Goal: Task Accomplishment & Management: Use online tool/utility

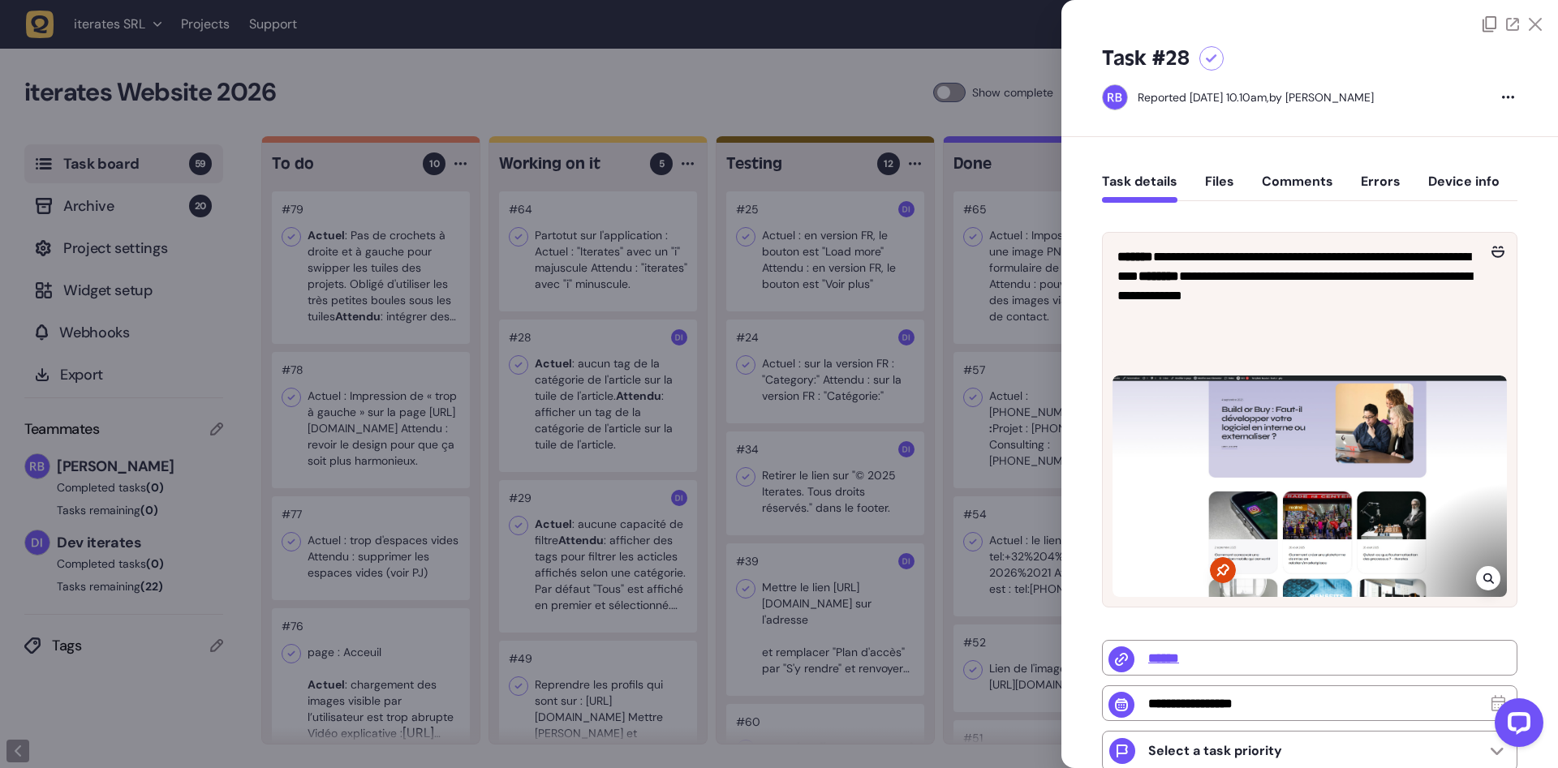
scroll to position [102, 0]
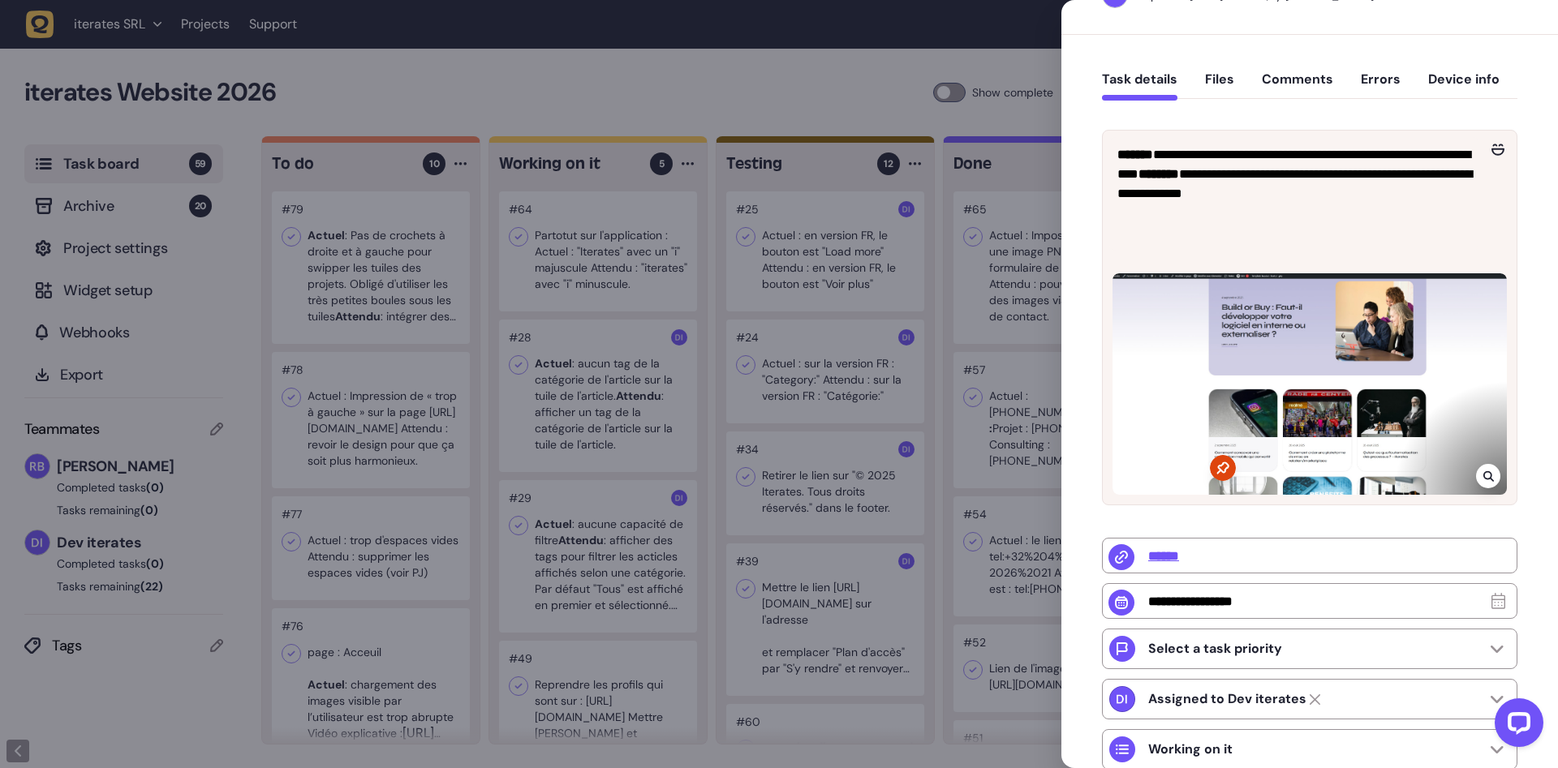
click at [396, 283] on div at bounding box center [779, 384] width 1558 height 768
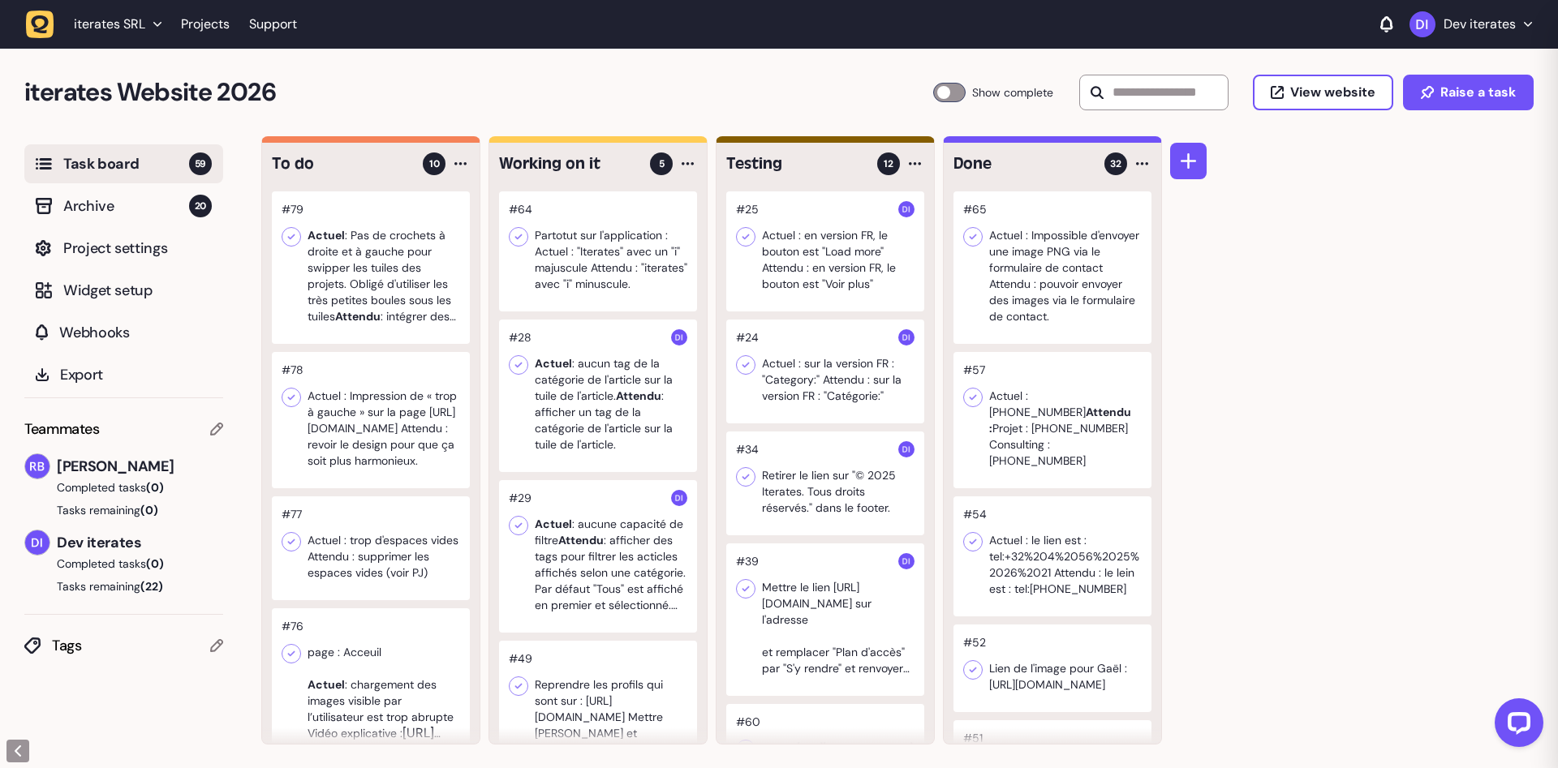
click at [394, 299] on div at bounding box center [371, 267] width 198 height 153
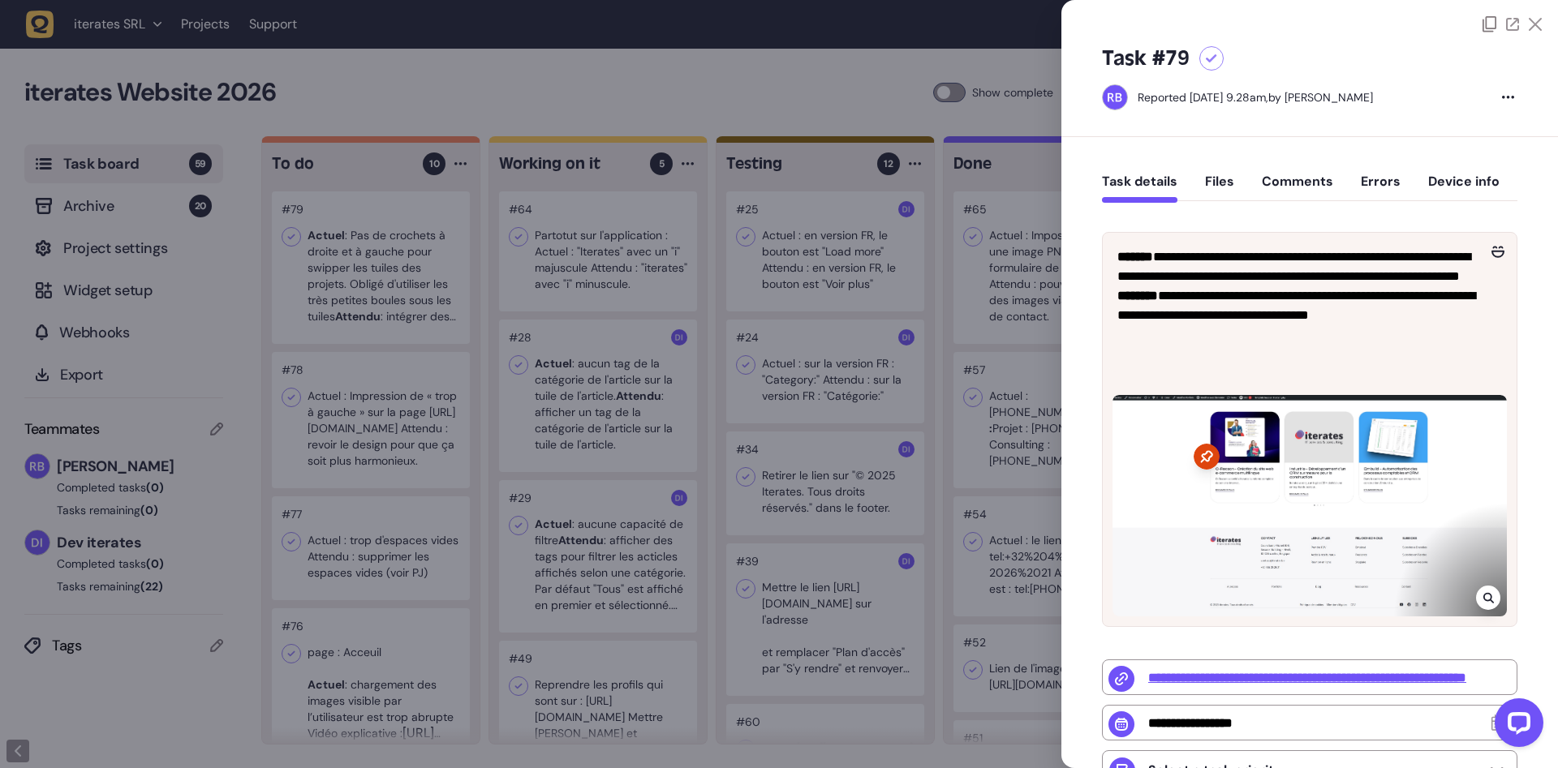
click at [275, 308] on div at bounding box center [779, 384] width 1558 height 768
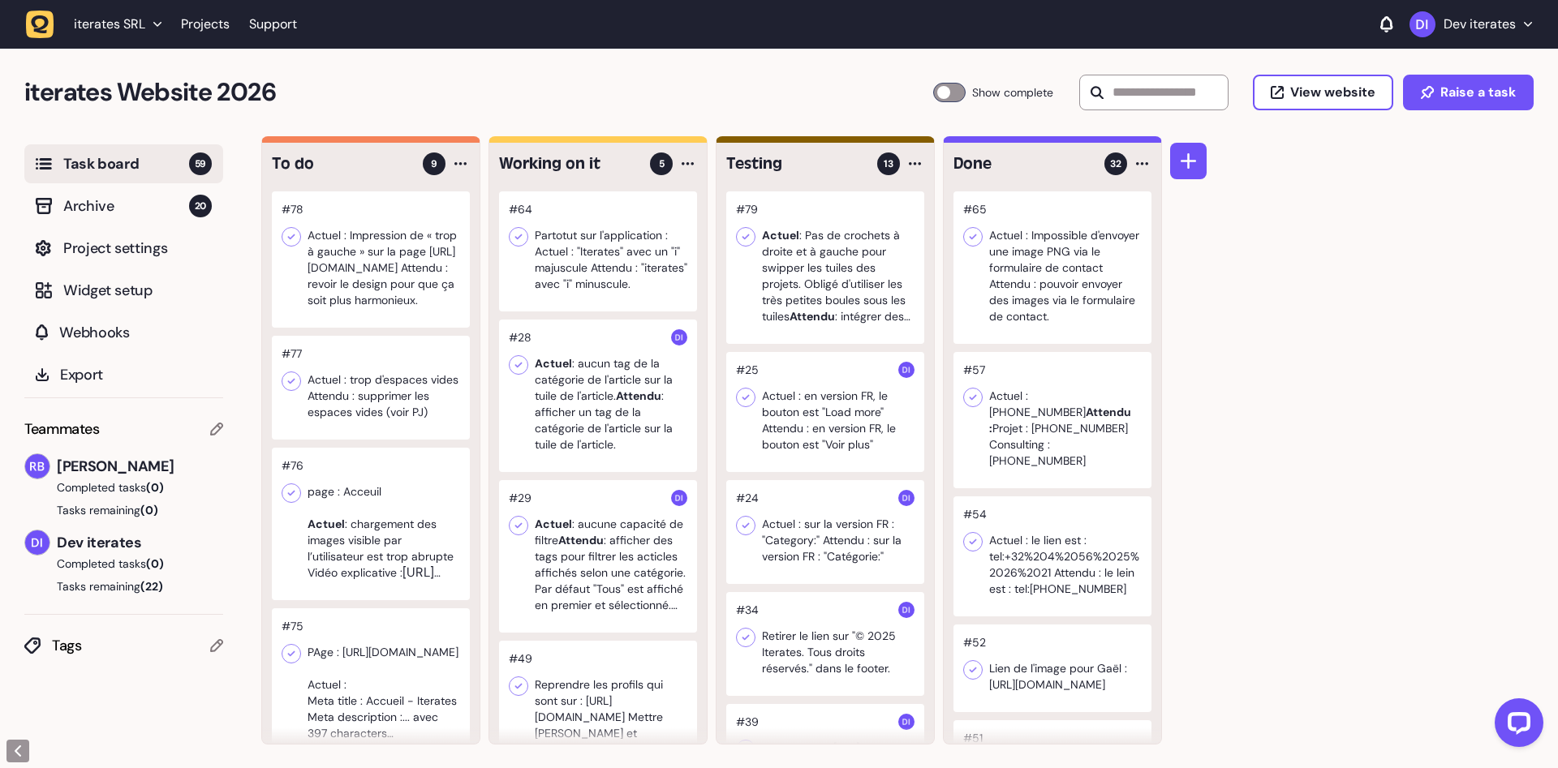
click at [815, 268] on div at bounding box center [825, 267] width 198 height 153
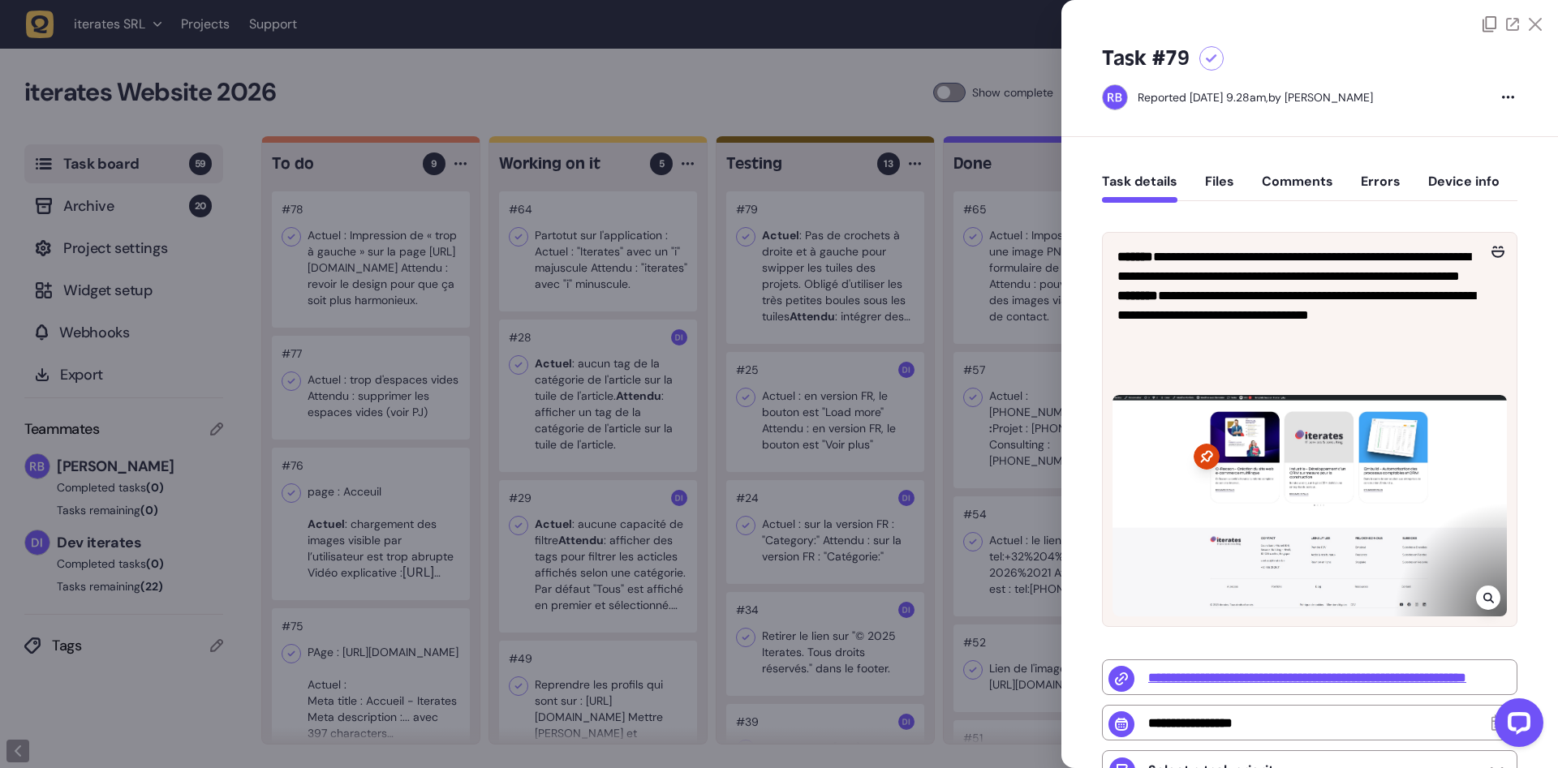
click at [815, 268] on div at bounding box center [779, 384] width 1558 height 768
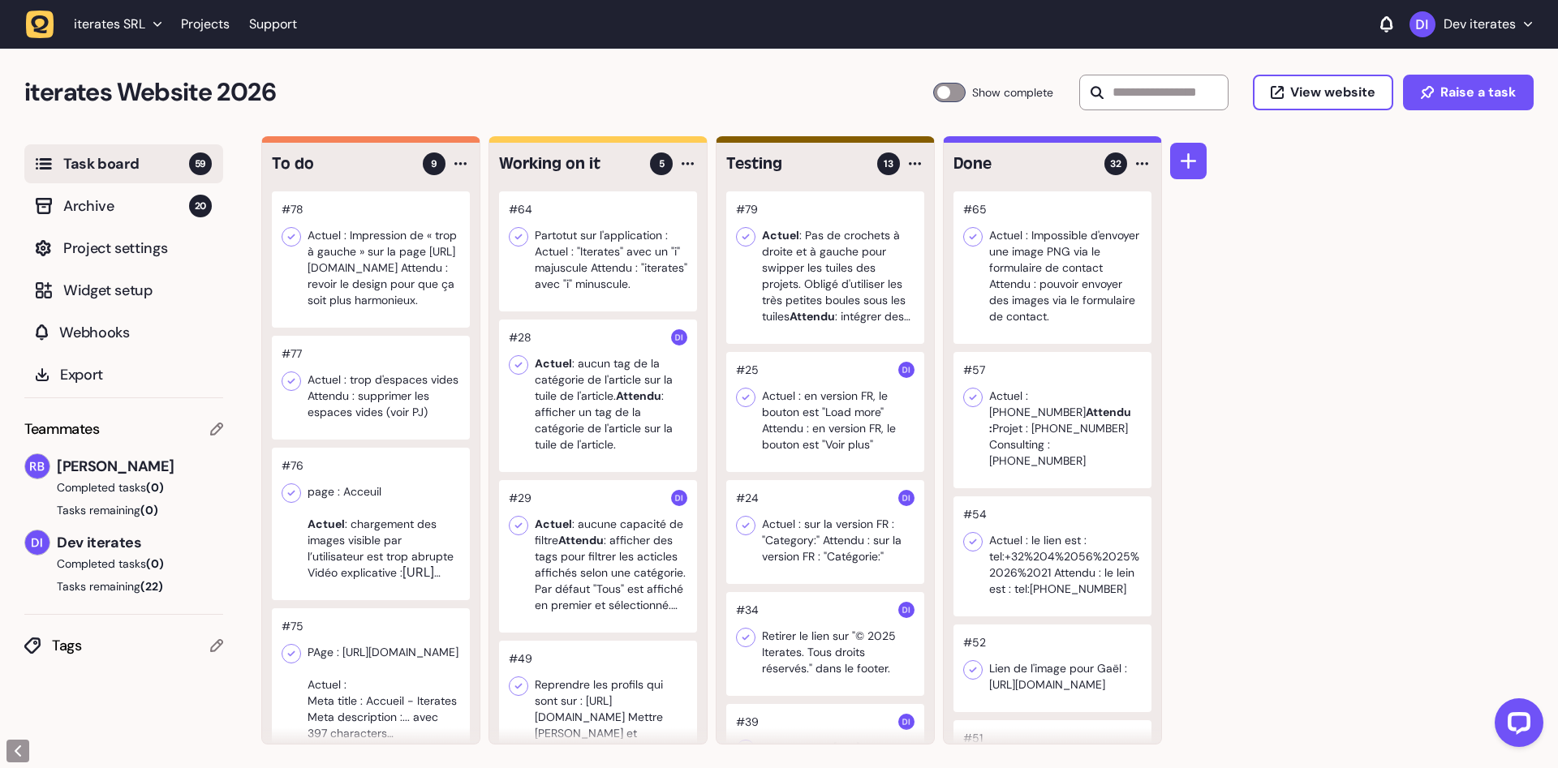
click at [316, 276] on div at bounding box center [371, 259] width 198 height 136
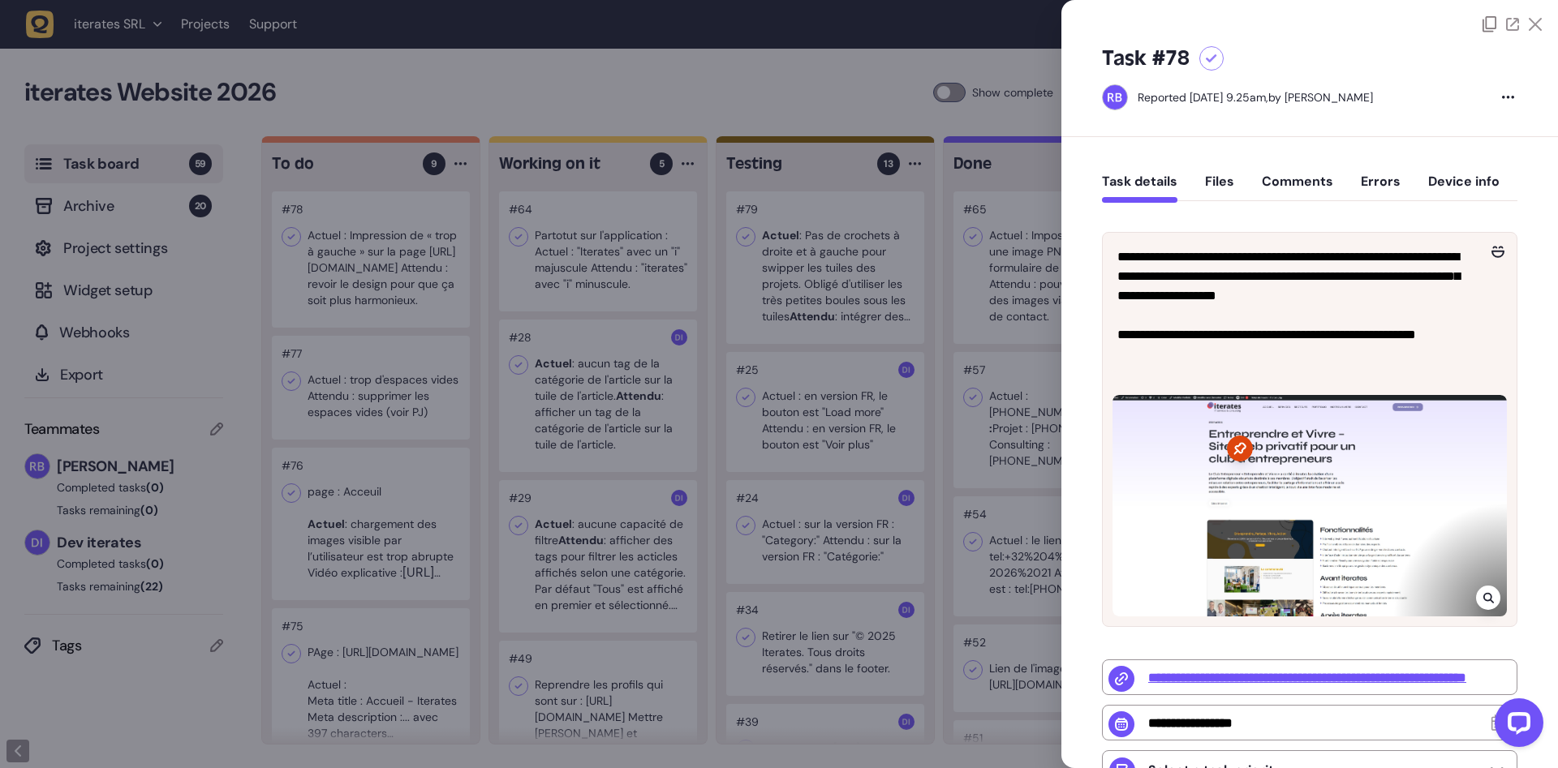
click at [370, 292] on div at bounding box center [779, 384] width 1558 height 768
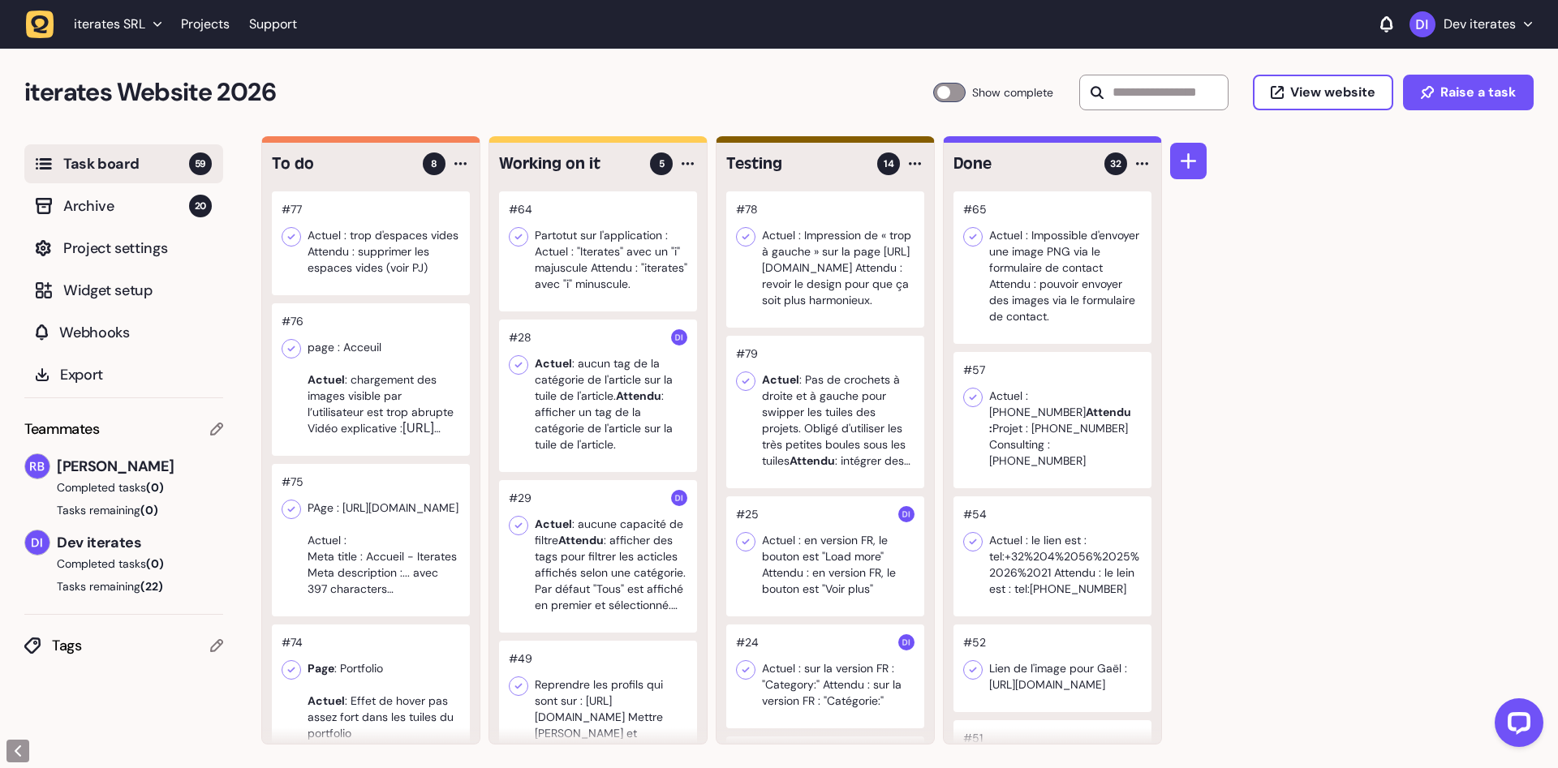
click at [394, 228] on div at bounding box center [371, 243] width 198 height 104
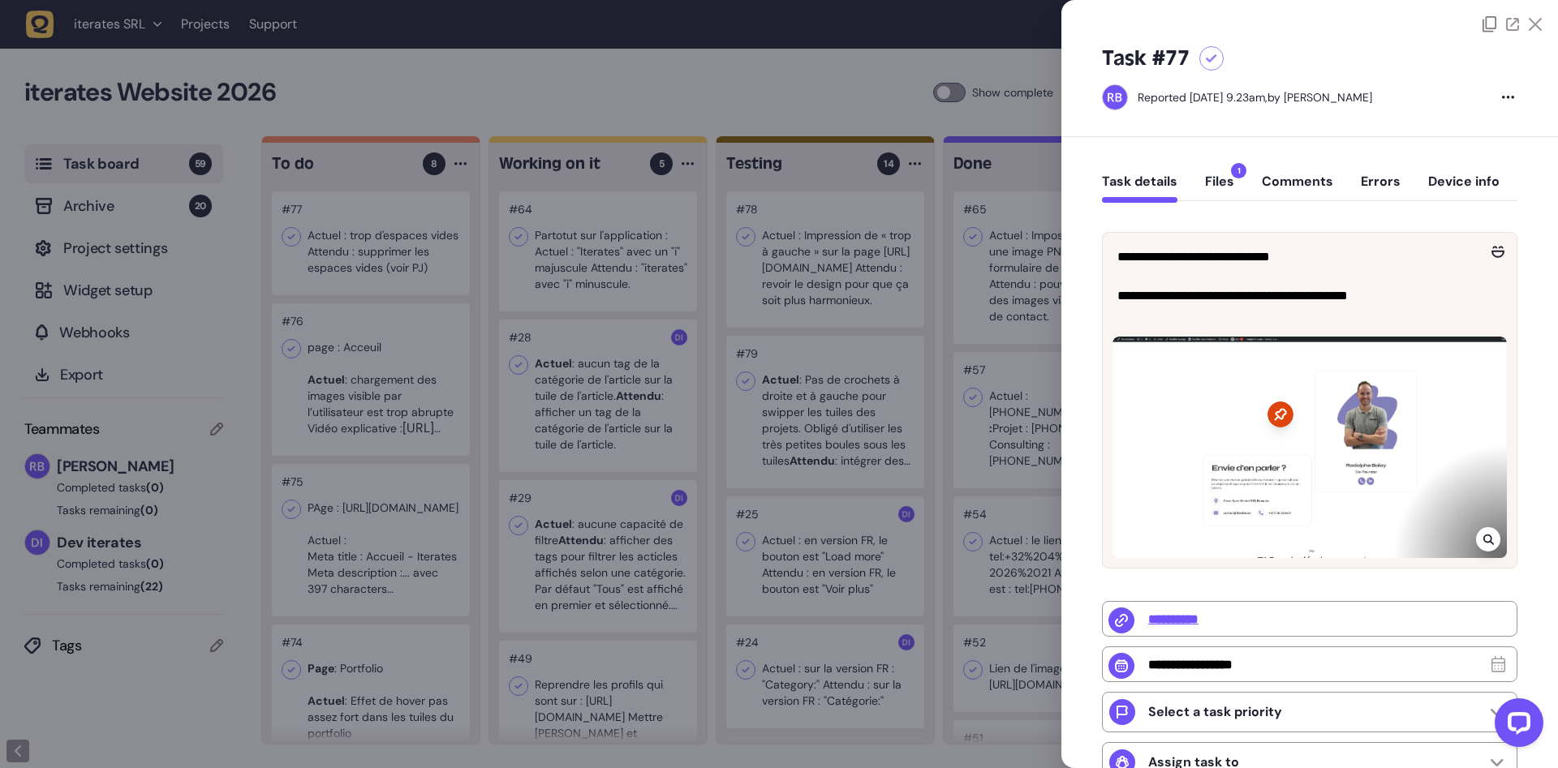
click at [376, 219] on div at bounding box center [779, 384] width 1558 height 768
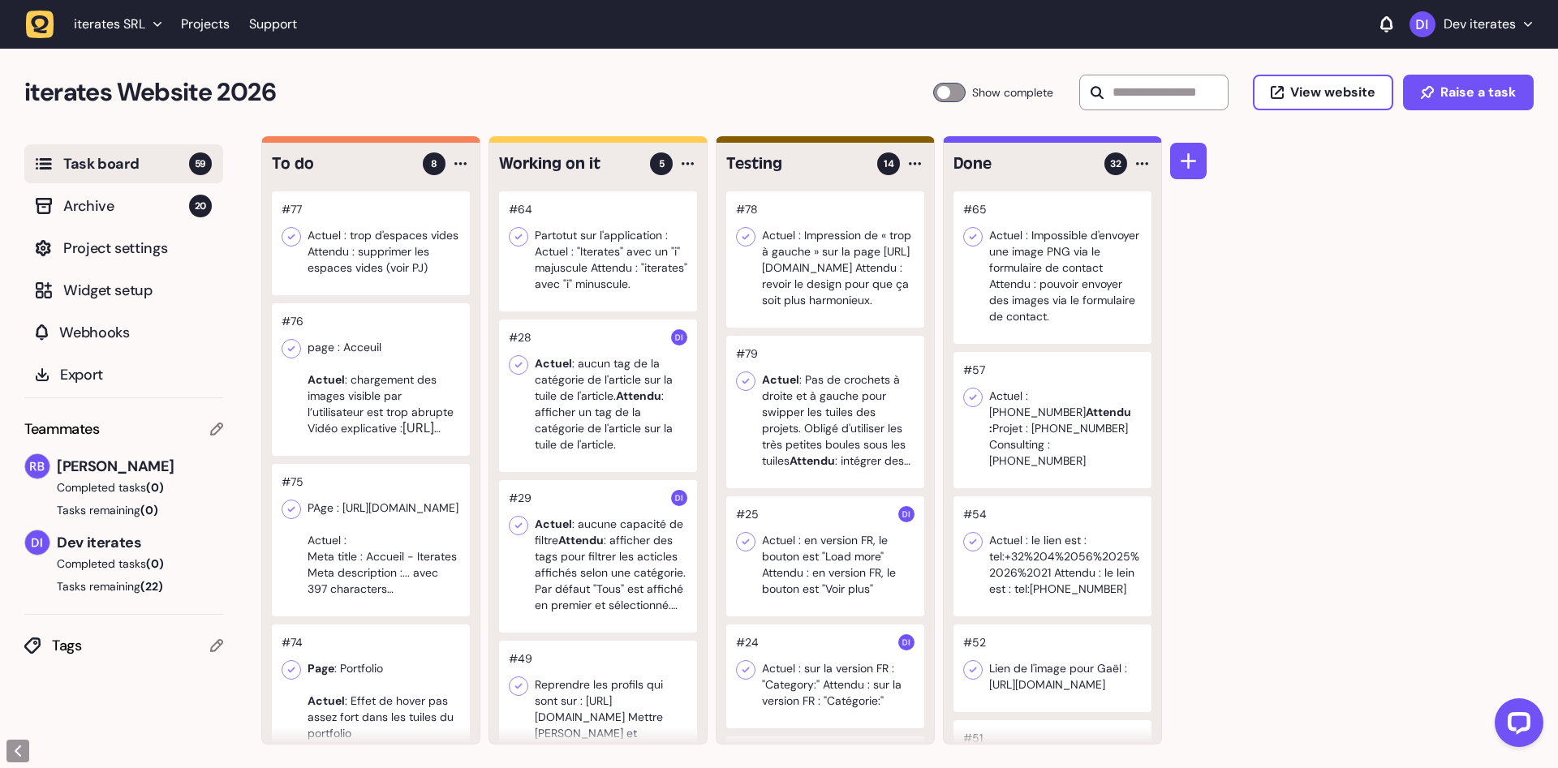
click at [361, 336] on div at bounding box center [371, 379] width 198 height 153
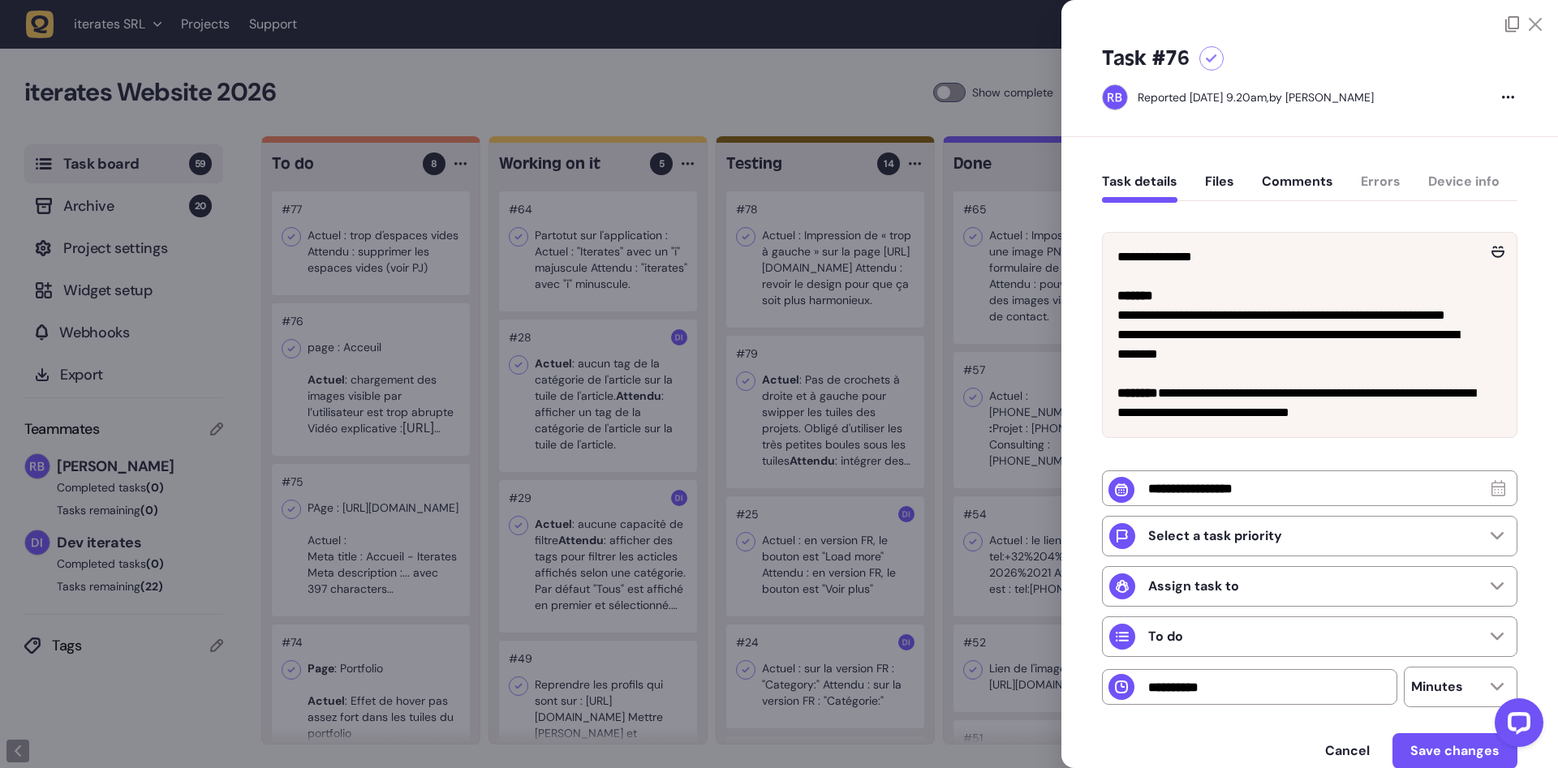
click at [361, 336] on div at bounding box center [779, 384] width 1558 height 768
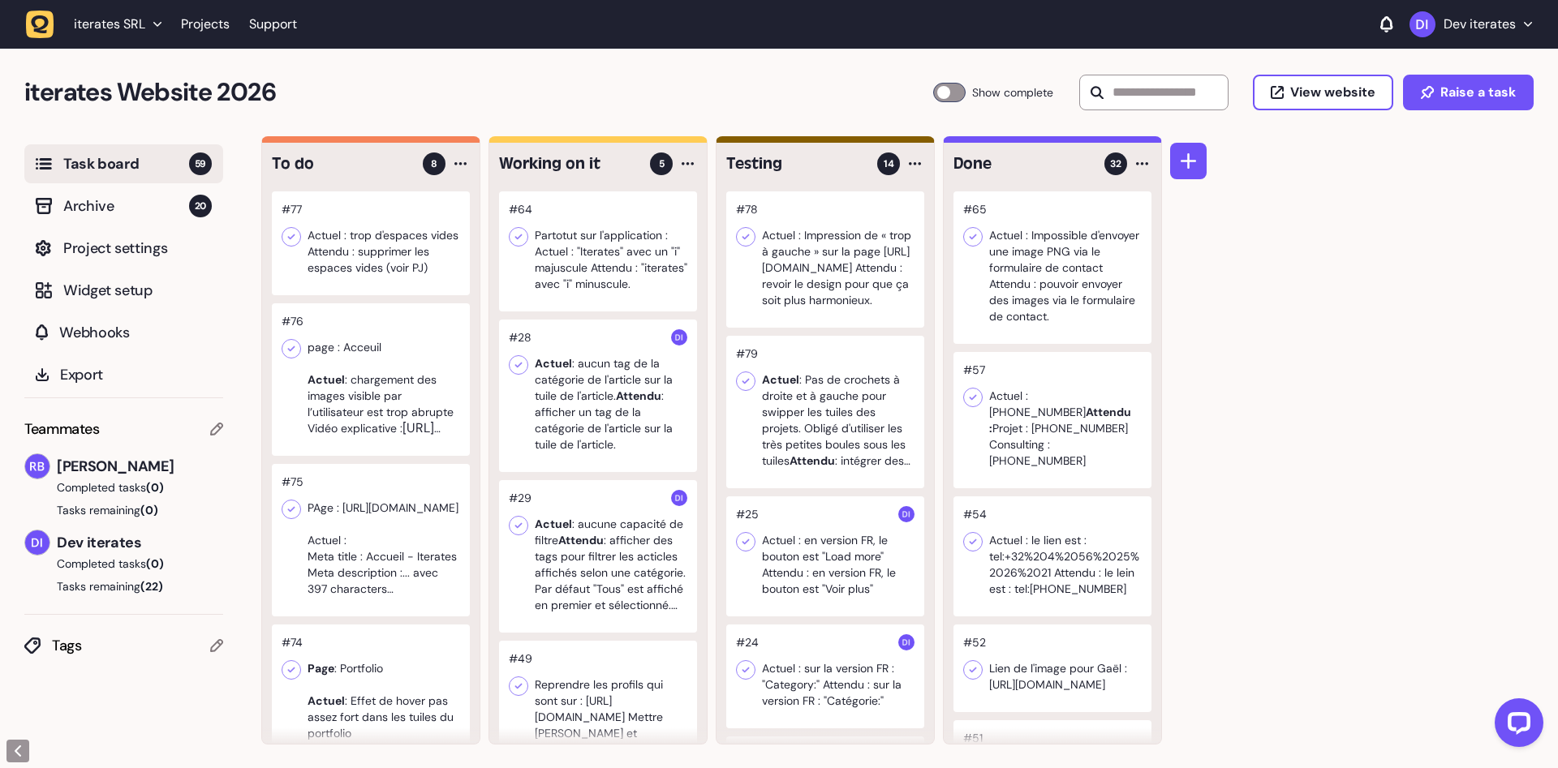
click at [565, 265] on div at bounding box center [598, 251] width 198 height 120
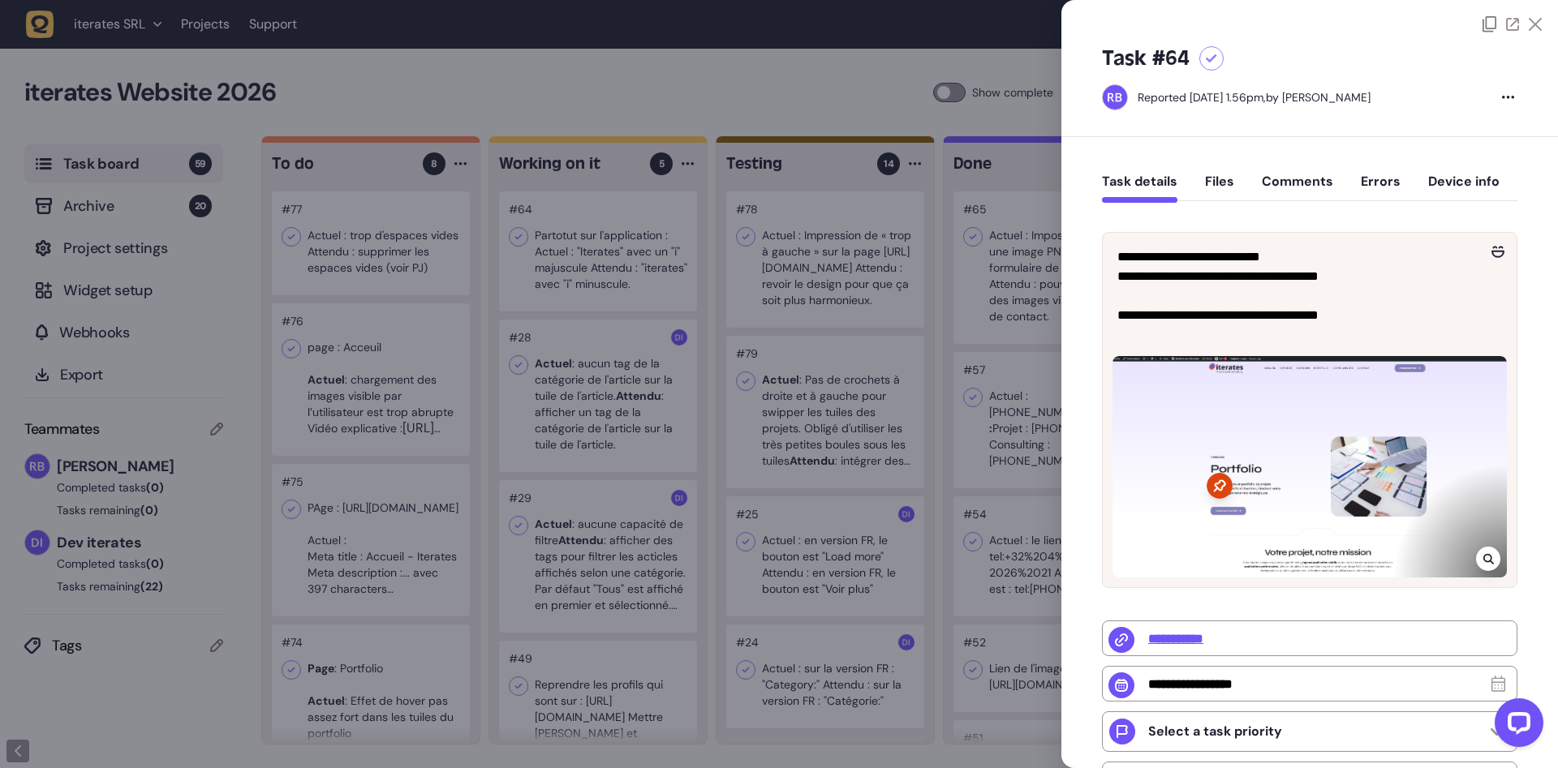
click at [564, 383] on div at bounding box center [779, 384] width 1558 height 768
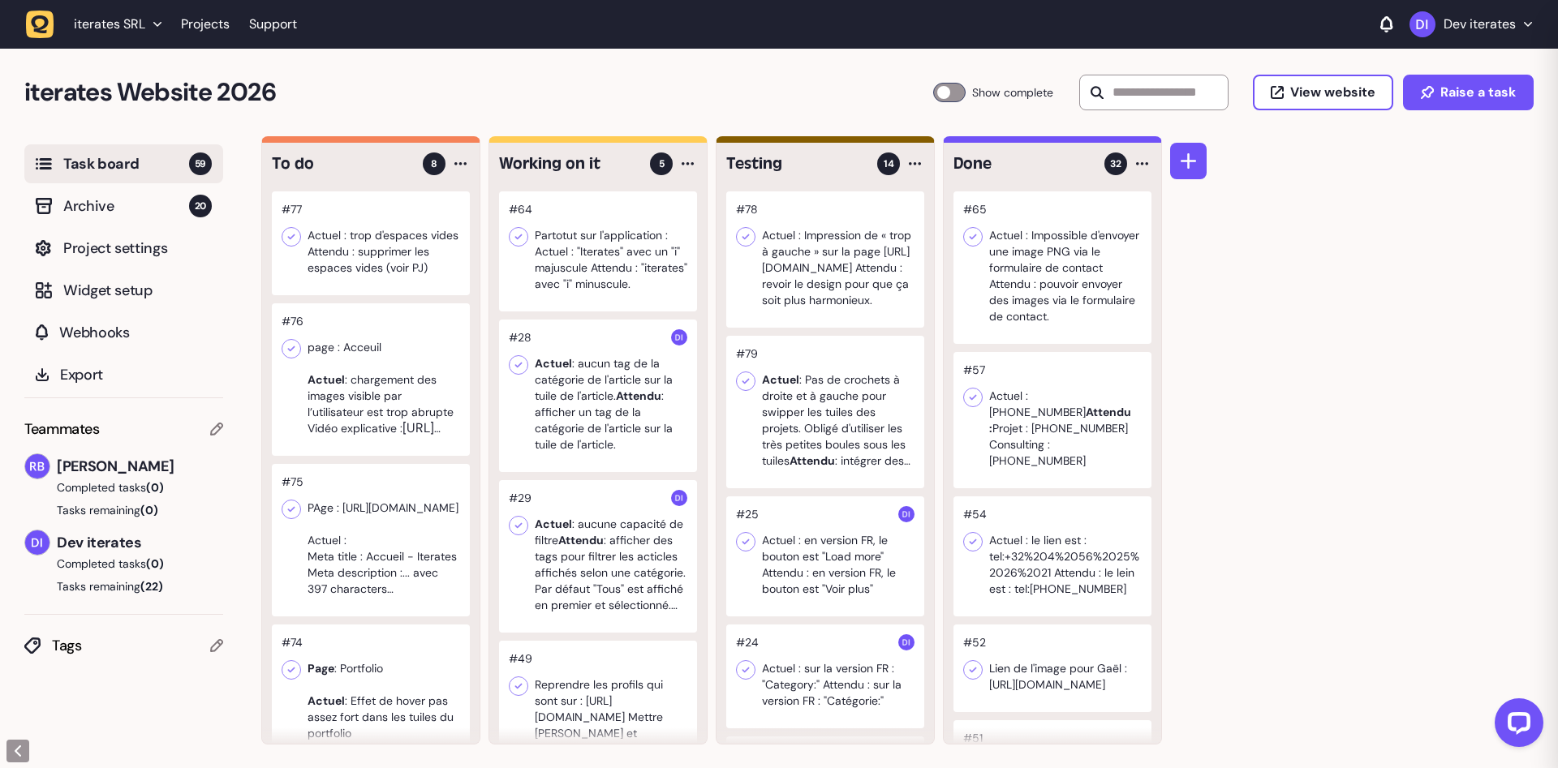
click at [601, 406] on div at bounding box center [598, 396] width 198 height 153
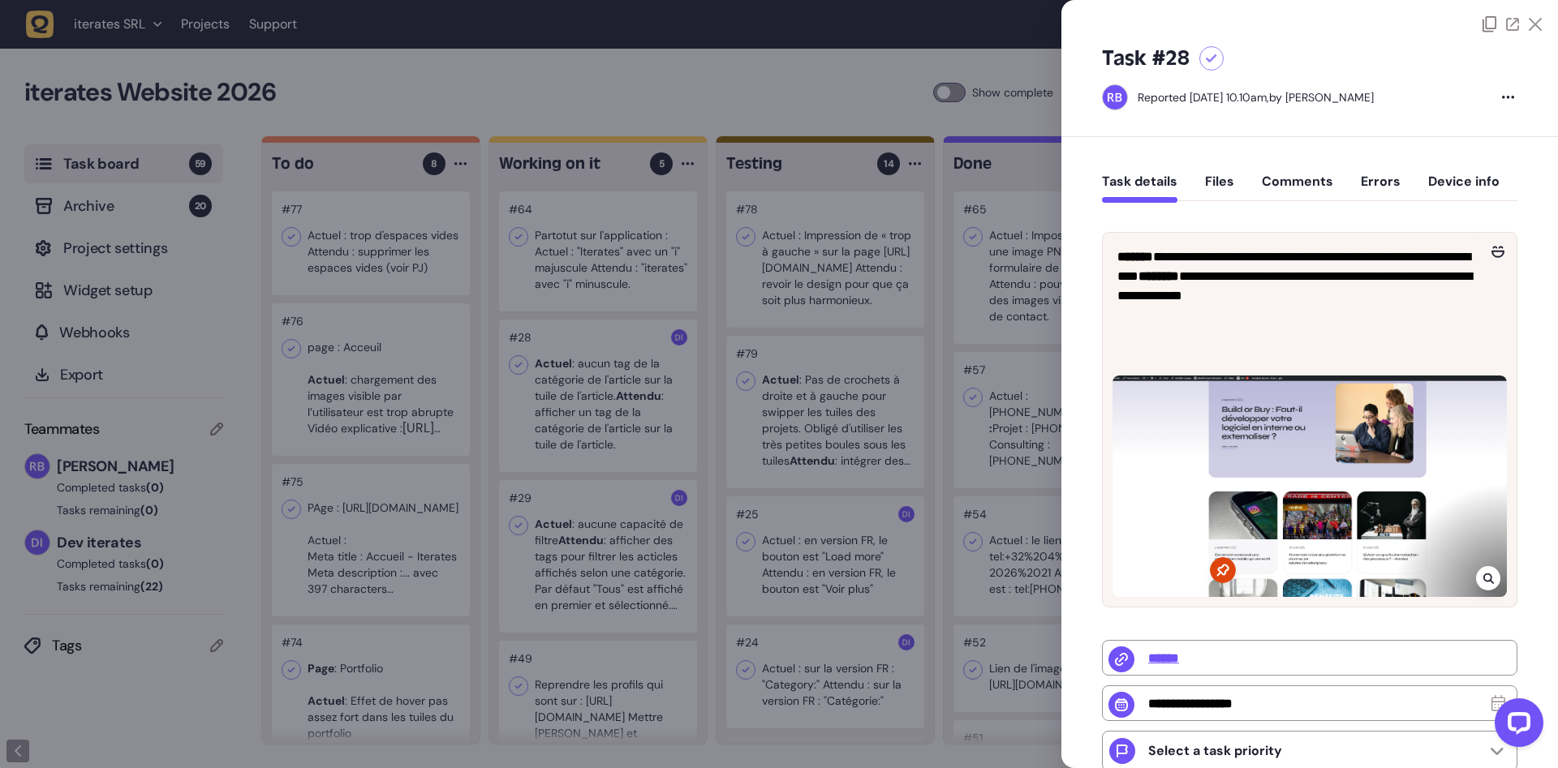
click at [603, 554] on div at bounding box center [779, 384] width 1558 height 768
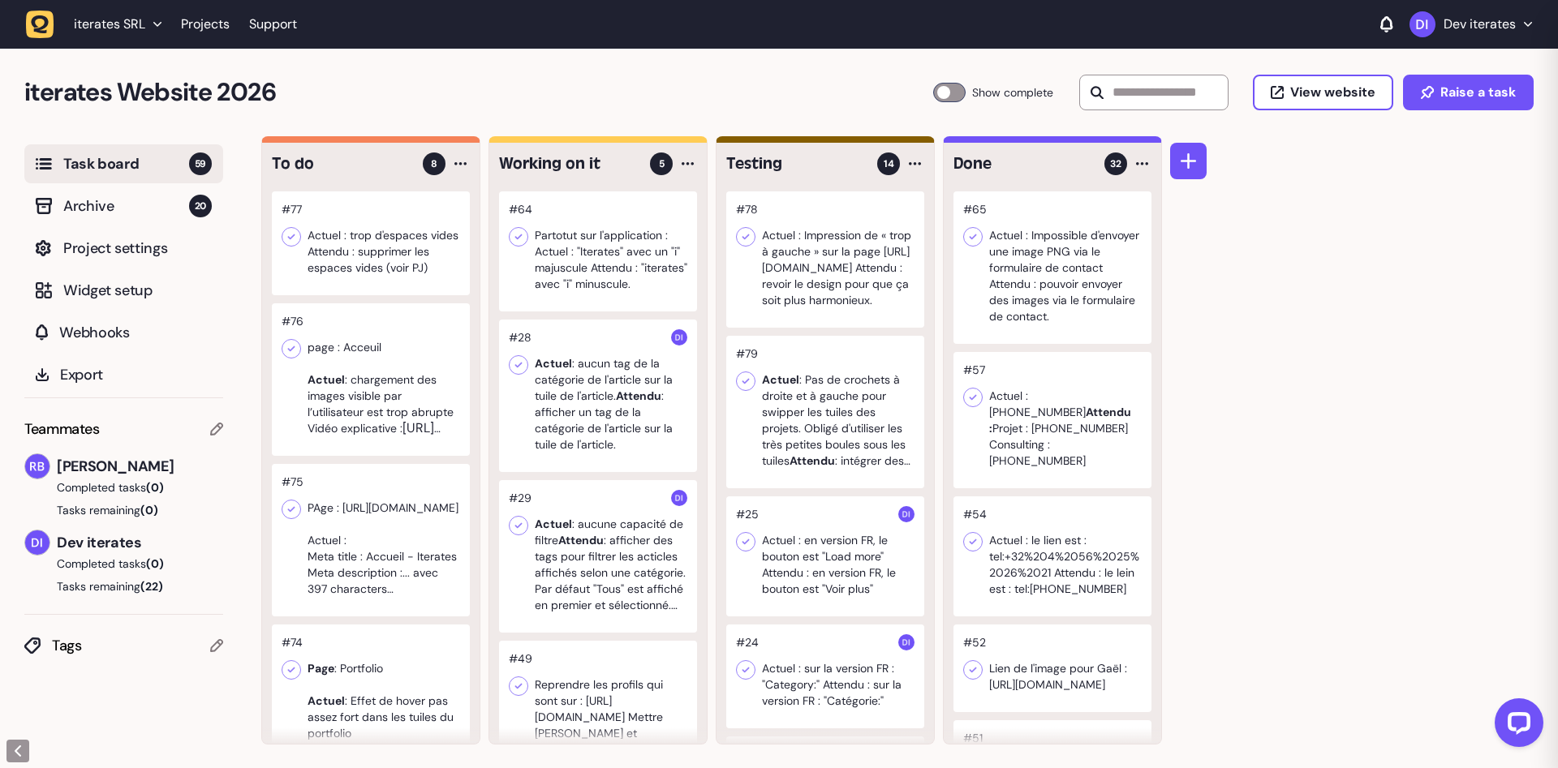
click at [603, 550] on div at bounding box center [598, 556] width 198 height 153
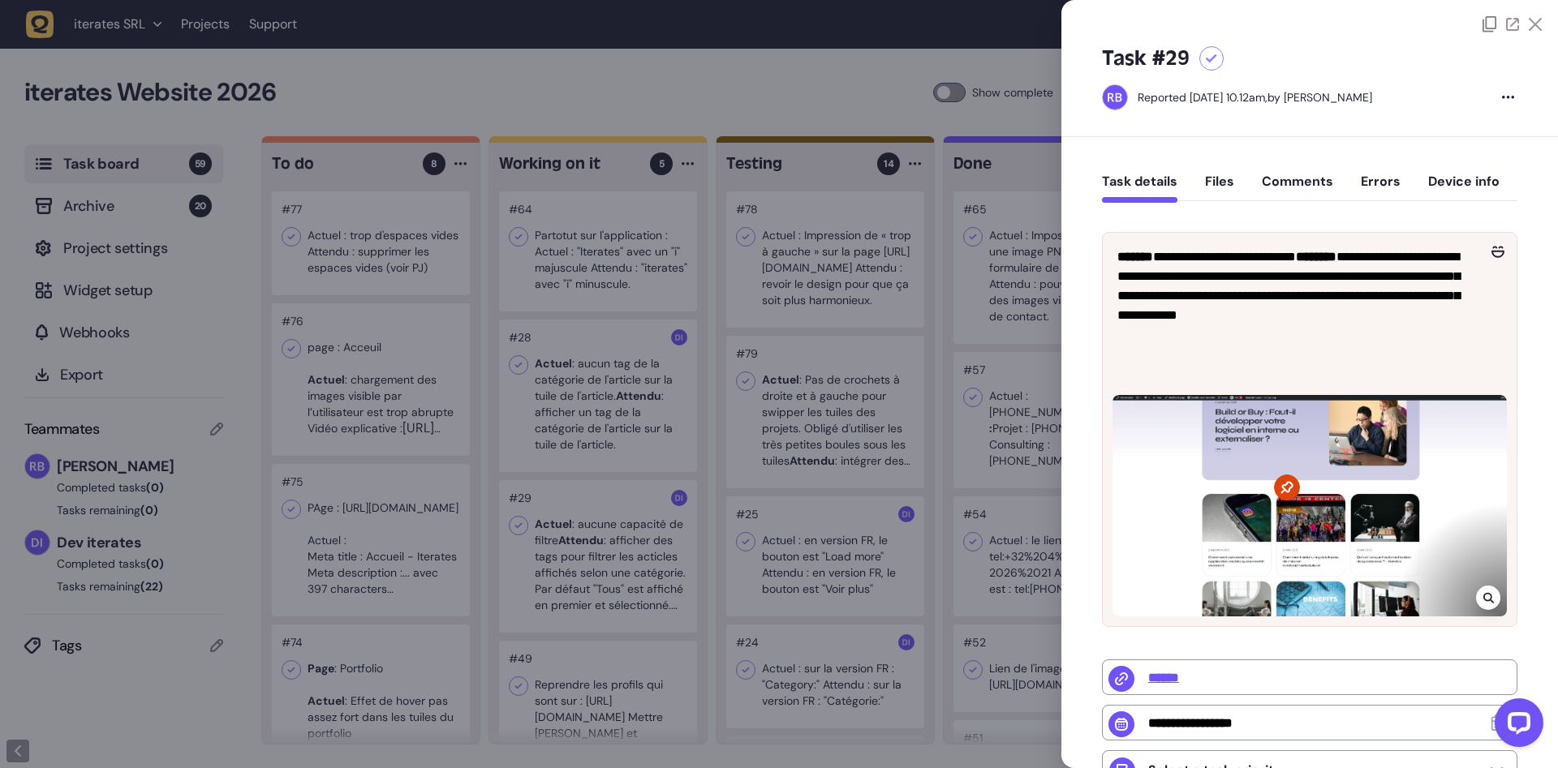
click at [603, 550] on div at bounding box center [779, 384] width 1558 height 768
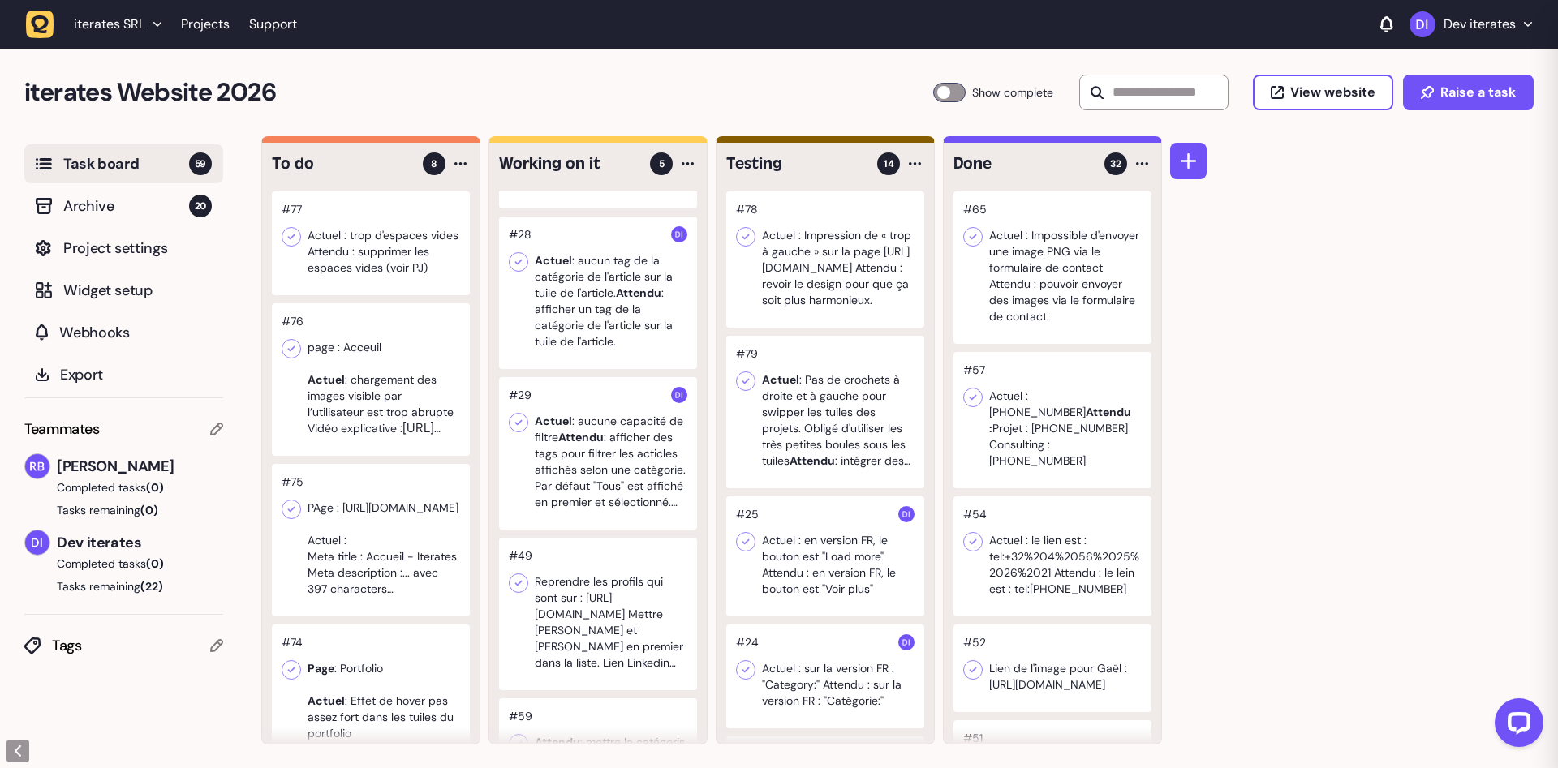
scroll to position [204, 0]
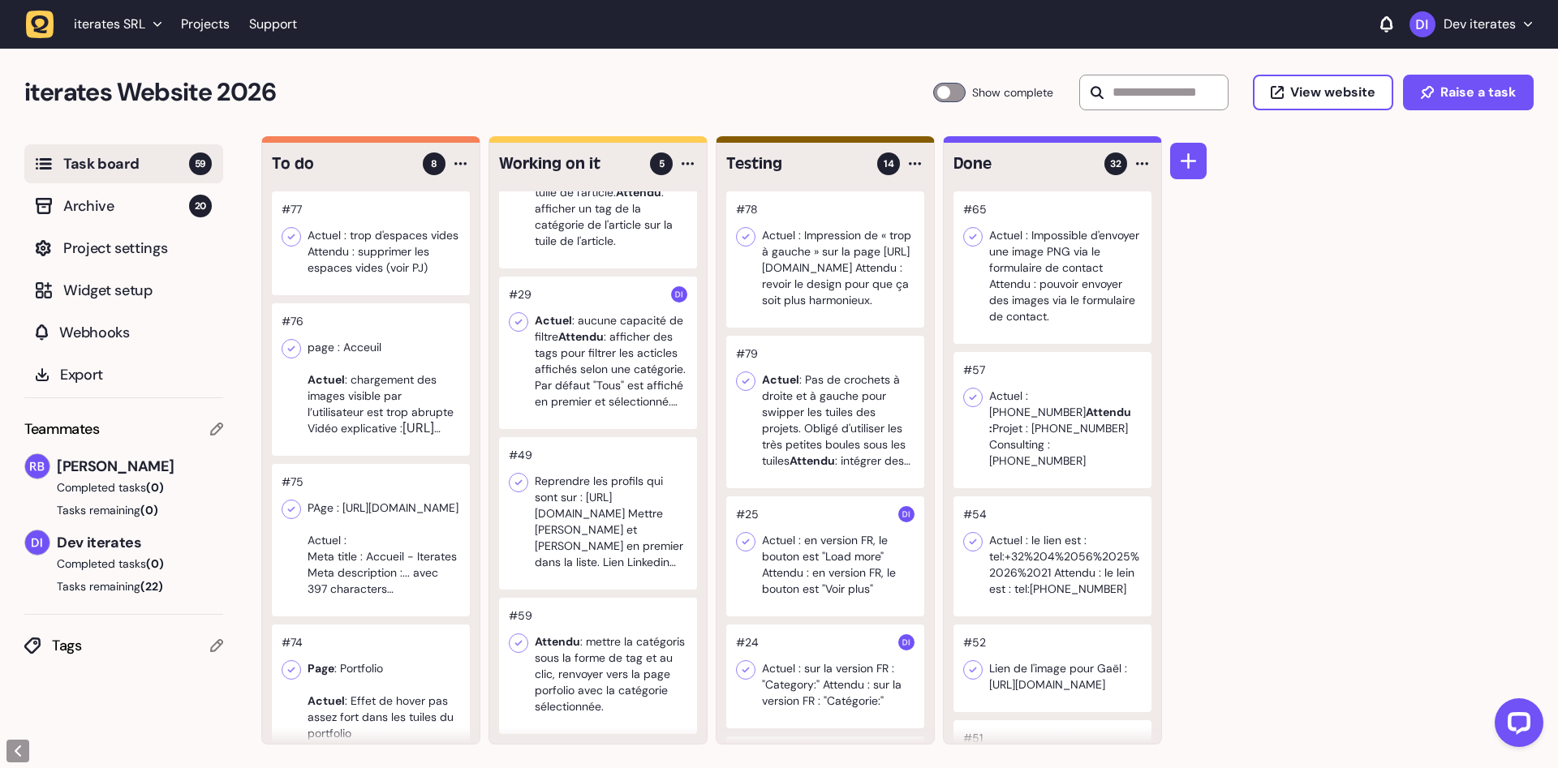
click at [599, 506] on div at bounding box center [598, 513] width 198 height 153
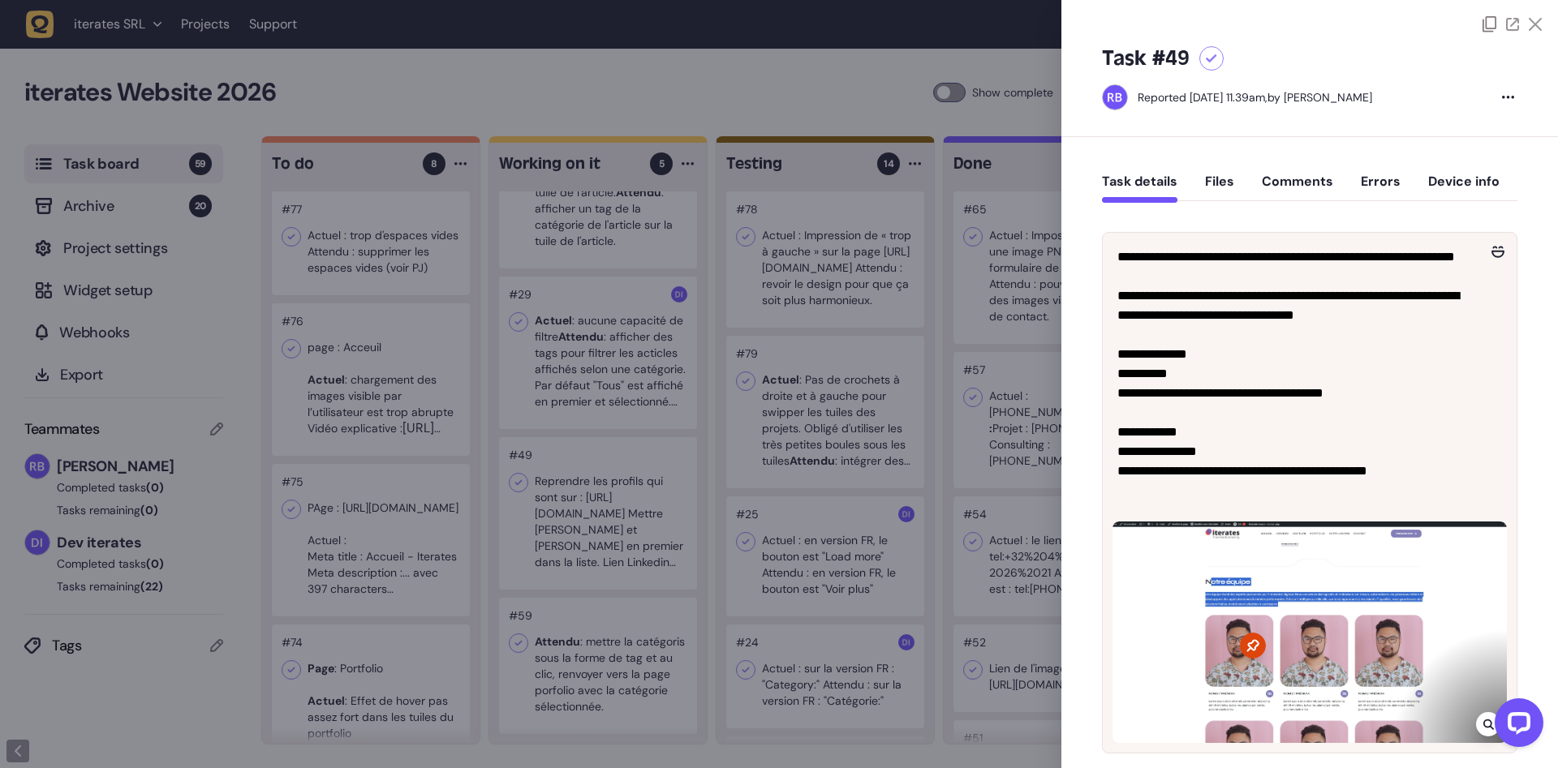
click at [599, 506] on div at bounding box center [779, 384] width 1558 height 768
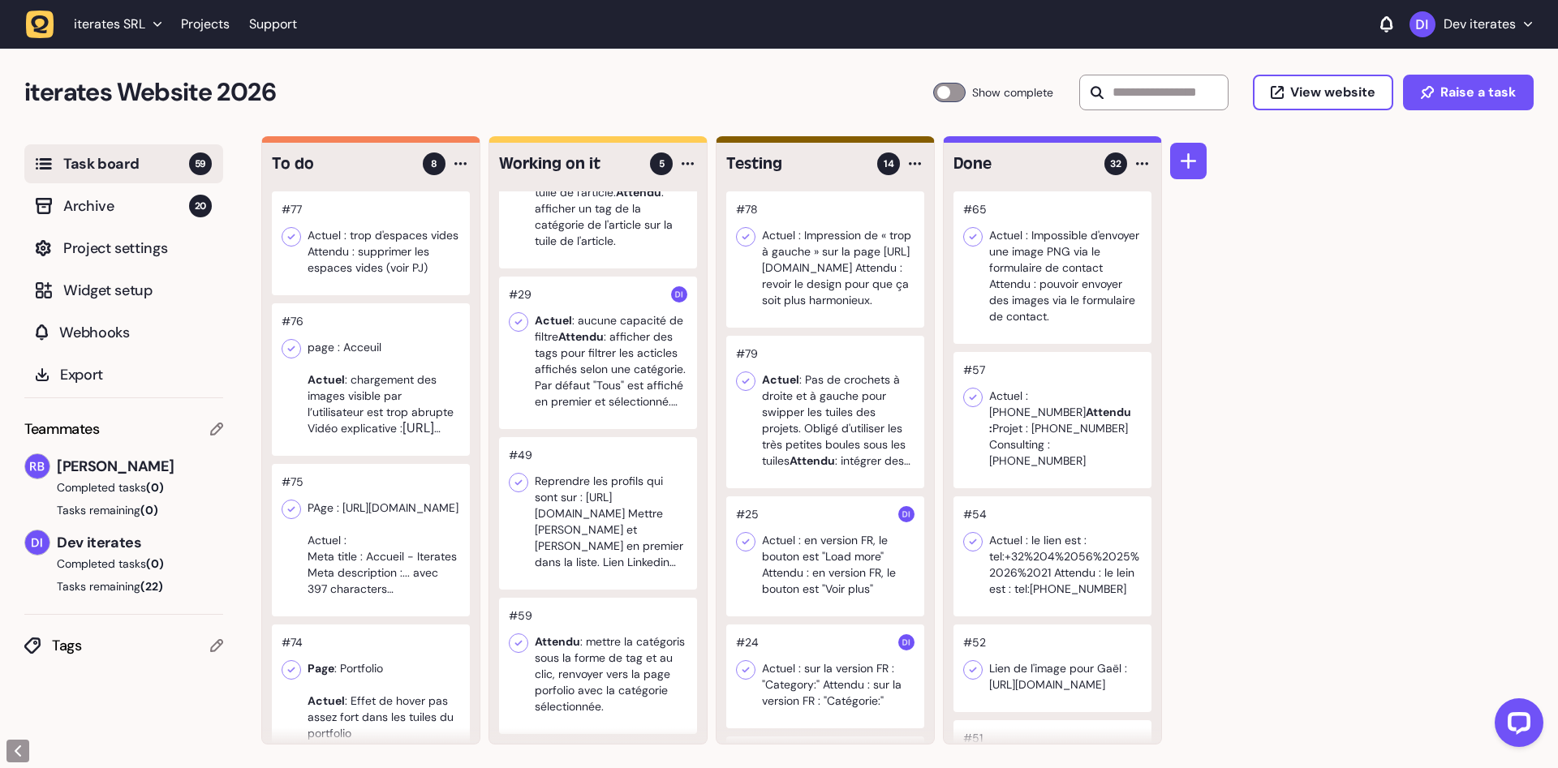
scroll to position [1, 0]
click at [596, 667] on div at bounding box center [598, 665] width 198 height 136
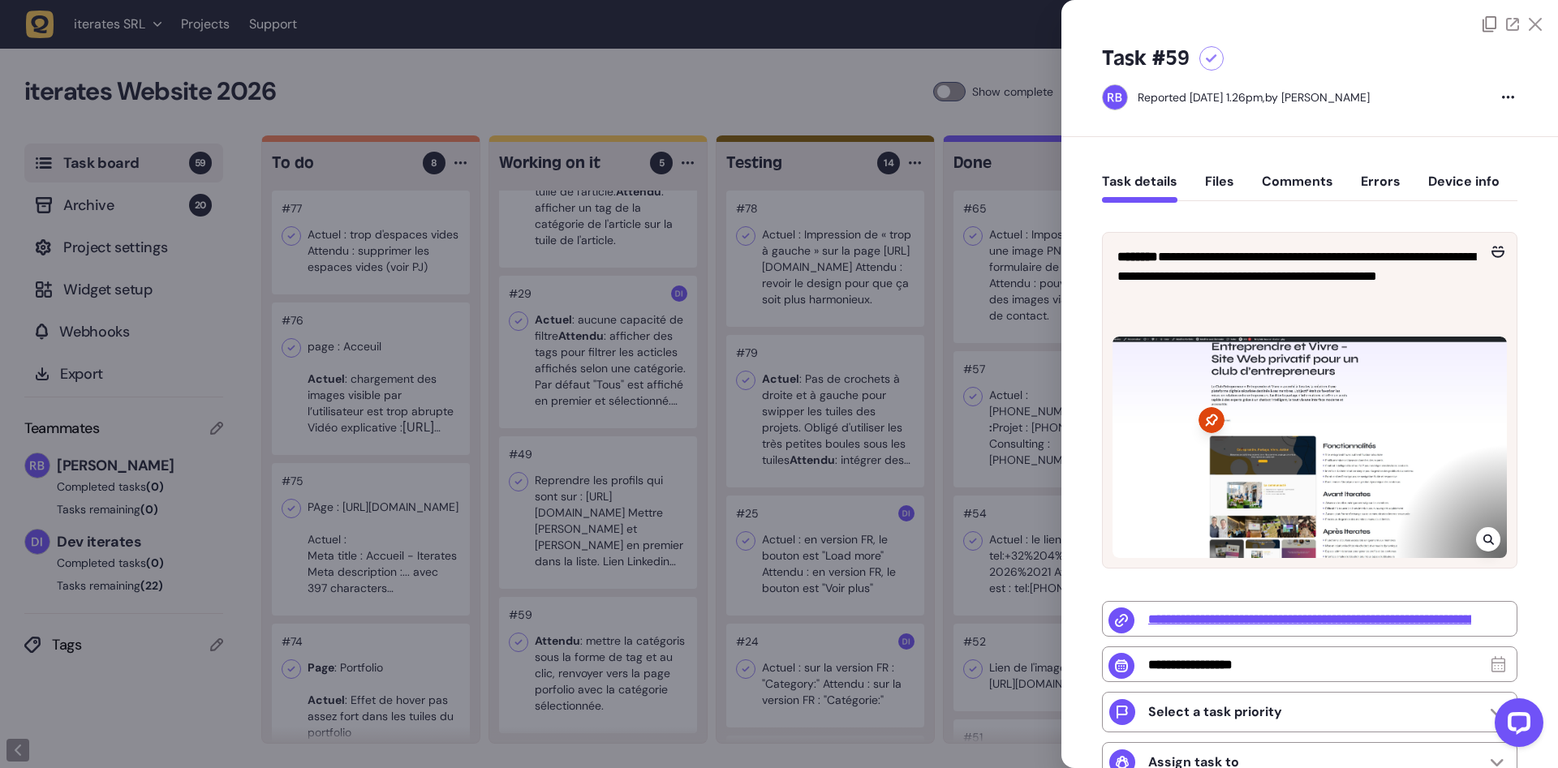
click at [596, 667] on div at bounding box center [779, 384] width 1558 height 768
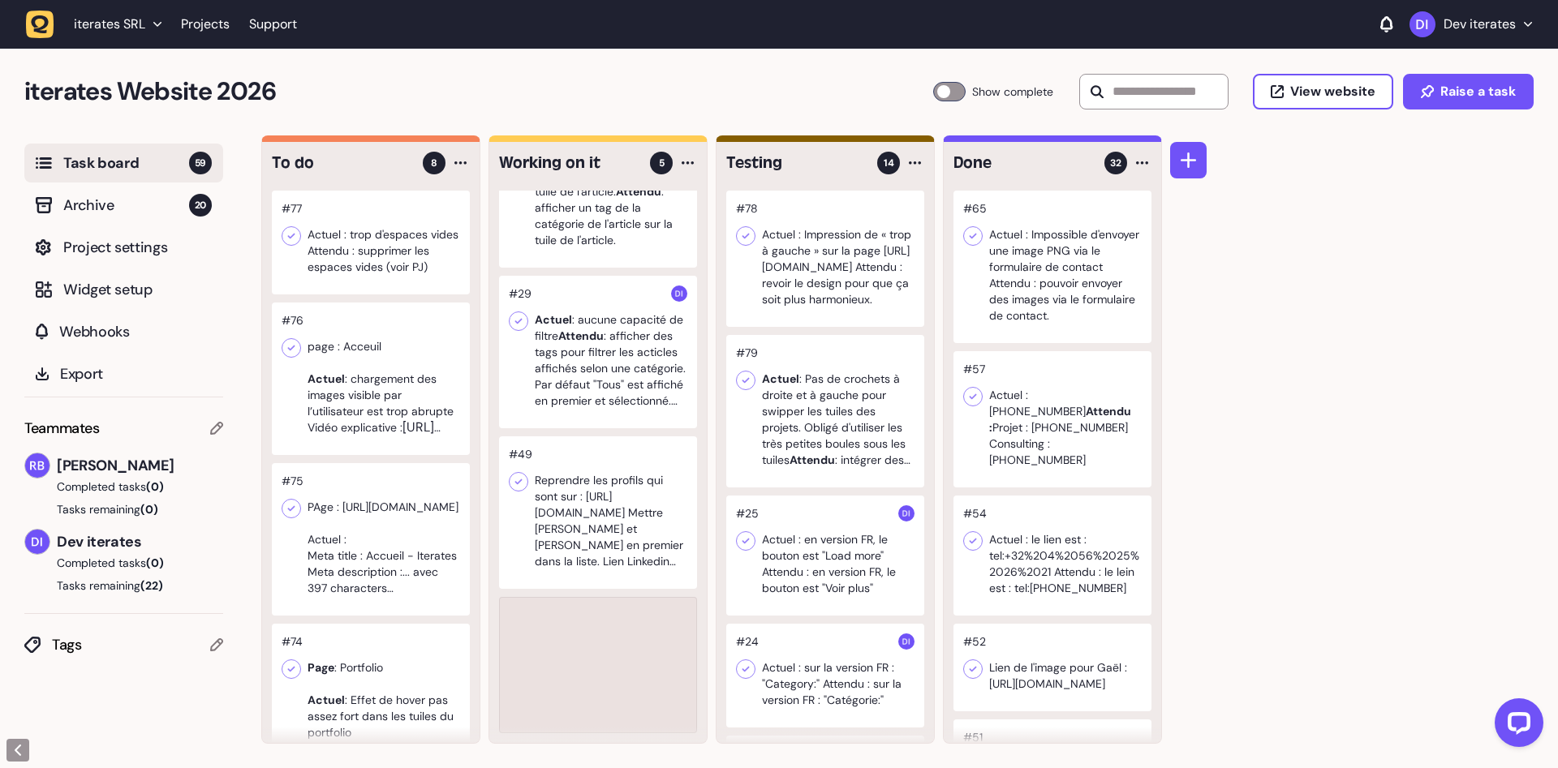
scroll to position [59, 0]
